Goal: Information Seeking & Learning: Learn about a topic

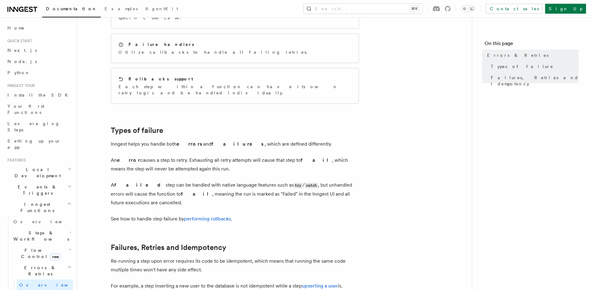
scroll to position [207, 0]
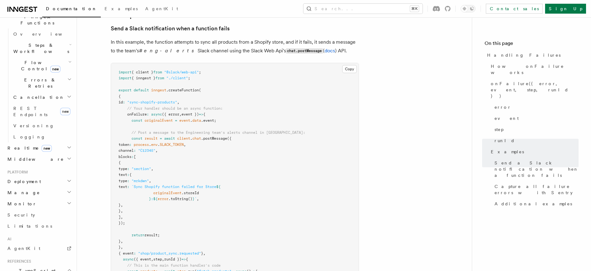
scroll to position [637, 0]
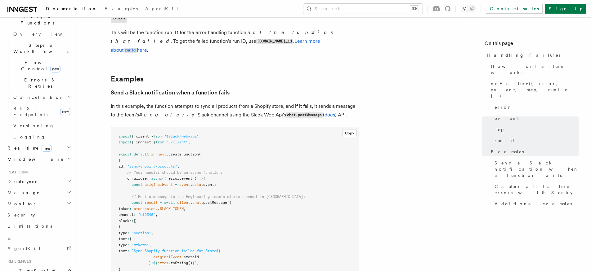
click at [354, 78] on article "References TypeScript SDK Handling Failures Define any failure handlers for you…" at bounding box center [274, 148] width 375 height 1514
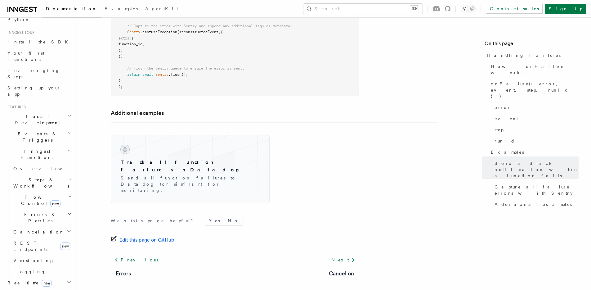
scroll to position [0, 0]
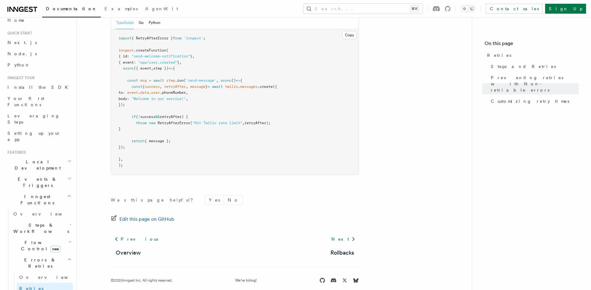
scroll to position [19, 0]
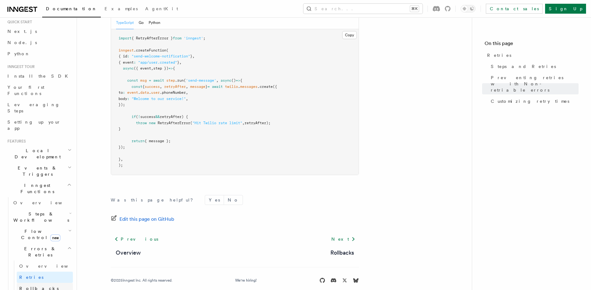
click at [45, 283] on link "Rollbacks" at bounding box center [45, 288] width 56 height 11
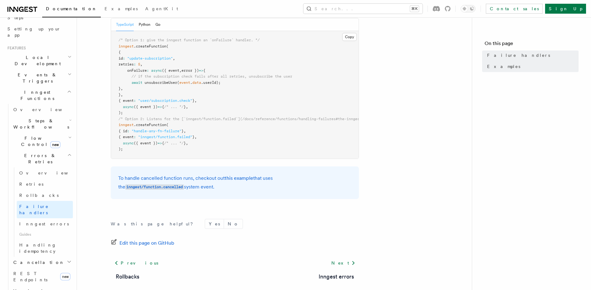
scroll to position [176, 0]
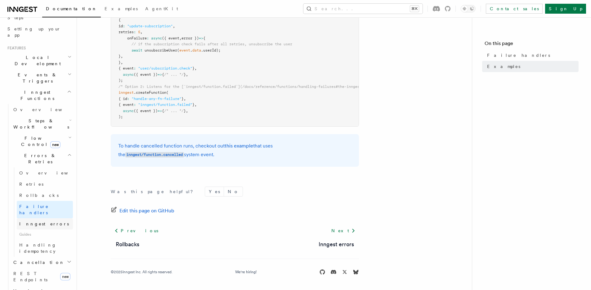
click at [38, 221] on span "Inngest errors" at bounding box center [44, 223] width 50 height 5
